Goal: Task Accomplishment & Management: Use online tool/utility

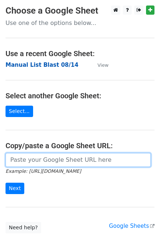
drag, startPoint x: 31, startPoint y: 159, endPoint x: 27, endPoint y: 67, distance: 92.7
click at [31, 159] on input "url" at bounding box center [78, 160] width 145 height 14
paste input "[URL][DOMAIN_NAME]"
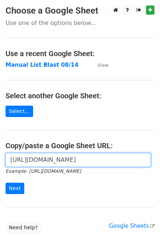
scroll to position [0, 147]
type input "[URL][DOMAIN_NAME]"
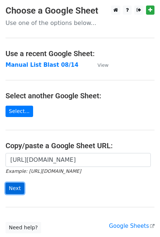
scroll to position [0, 0]
click at [10, 188] on input "Next" at bounding box center [15, 188] width 19 height 11
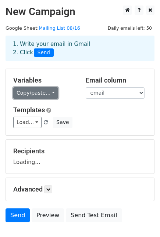
click at [39, 91] on link "Copy/paste..." at bounding box center [35, 92] width 45 height 11
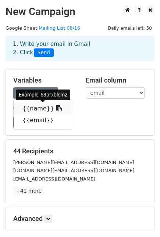
click at [56, 107] on icon at bounding box center [59, 108] width 6 height 6
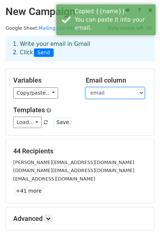
click at [103, 92] on select "name email" at bounding box center [115, 92] width 59 height 11
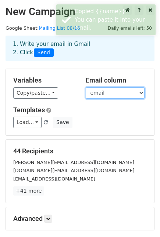
click at [86, 87] on select "name email" at bounding box center [115, 92] width 59 height 11
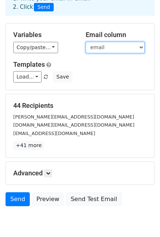
scroll to position [78, 0]
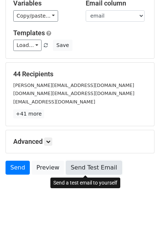
click at [81, 168] on link "Send Test Email" at bounding box center [94, 168] width 56 height 14
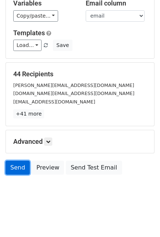
click at [19, 166] on link "Send" at bounding box center [18, 168] width 24 height 14
